Goal: Transaction & Acquisition: Purchase product/service

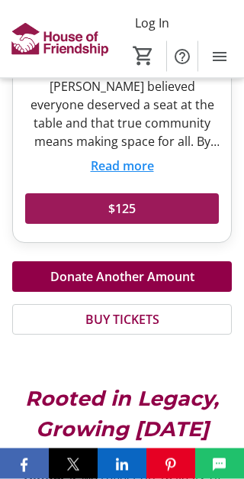
scroll to position [913, 0]
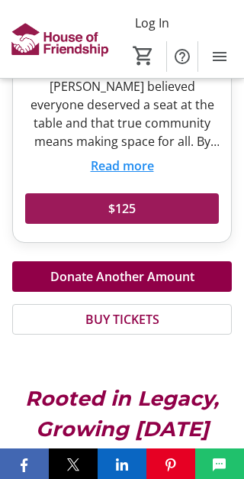
click at [147, 192] on span at bounding box center [122, 208] width 194 height 37
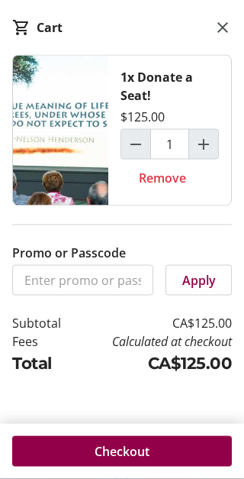
scroll to position [1635, 0]
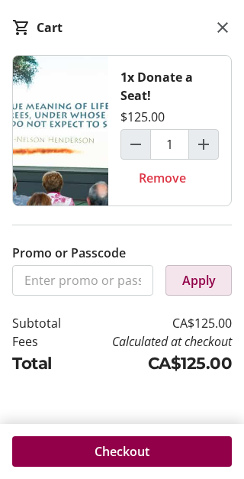
click at [215, 288] on span "Apply" at bounding box center [200, 280] width 34 height 18
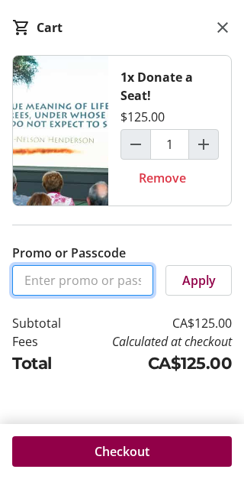
click at [118, 274] on input "Promo or Passcode" at bounding box center [82, 280] width 141 height 31
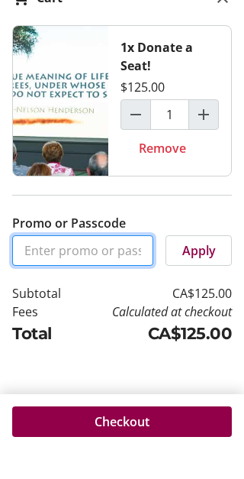
click at [75, 265] on input "Promo or Passcode" at bounding box center [82, 280] width 141 height 31
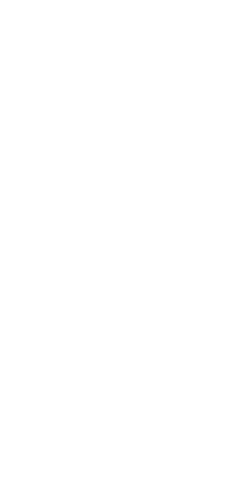
scroll to position [680, 0]
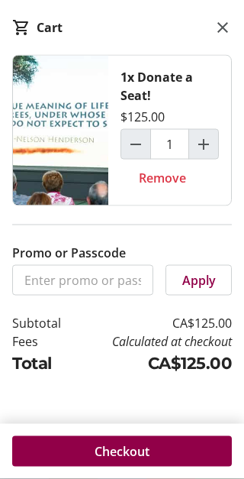
click at [63, 169] on img at bounding box center [60, 131] width 95 height 150
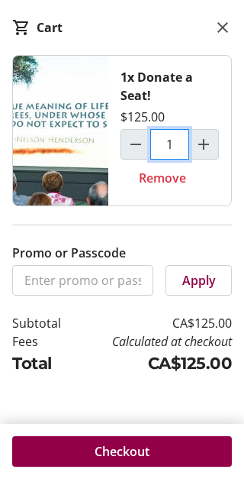
click at [179, 146] on input "1" at bounding box center [169, 144] width 39 height 31
click at [188, 146] on input "1" at bounding box center [169, 144] width 39 height 31
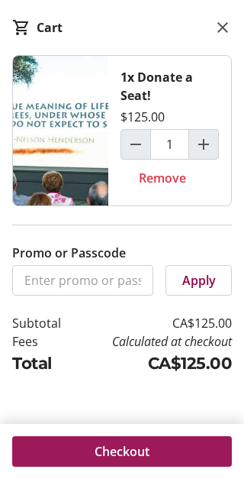
click at [139, 447] on span "Checkout" at bounding box center [122, 451] width 55 height 18
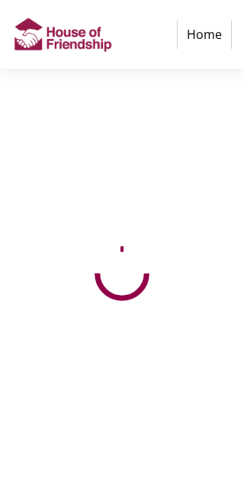
select select "CA"
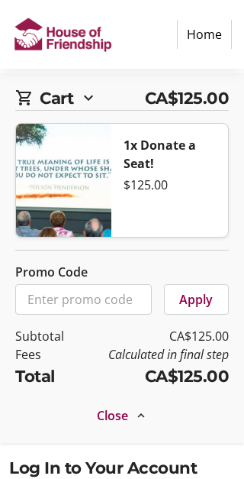
scroll to position [66, 0]
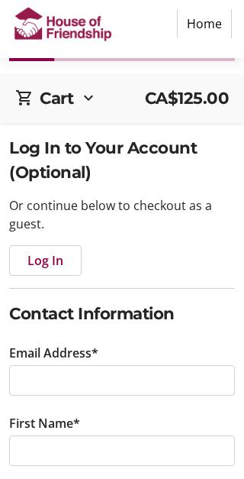
click at [56, 290] on span "button" at bounding box center [45, 272] width 71 height 37
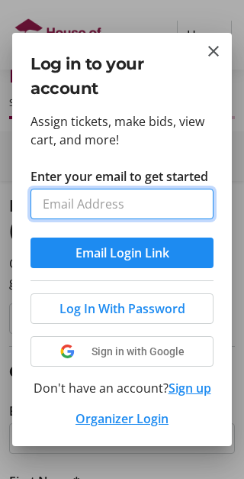
click at [60, 205] on input "Enter your email to get started" at bounding box center [122, 204] width 183 height 31
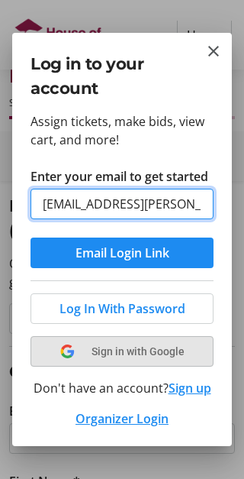
type input "[EMAIL_ADDRESS][PERSON_NAME][DOMAIN_NAME]"
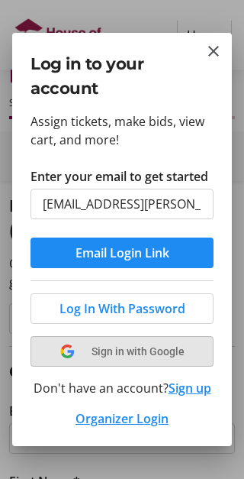
click at [77, 358] on span at bounding box center [122, 351] width 182 height 37
